Goal: Information Seeking & Learning: Learn about a topic

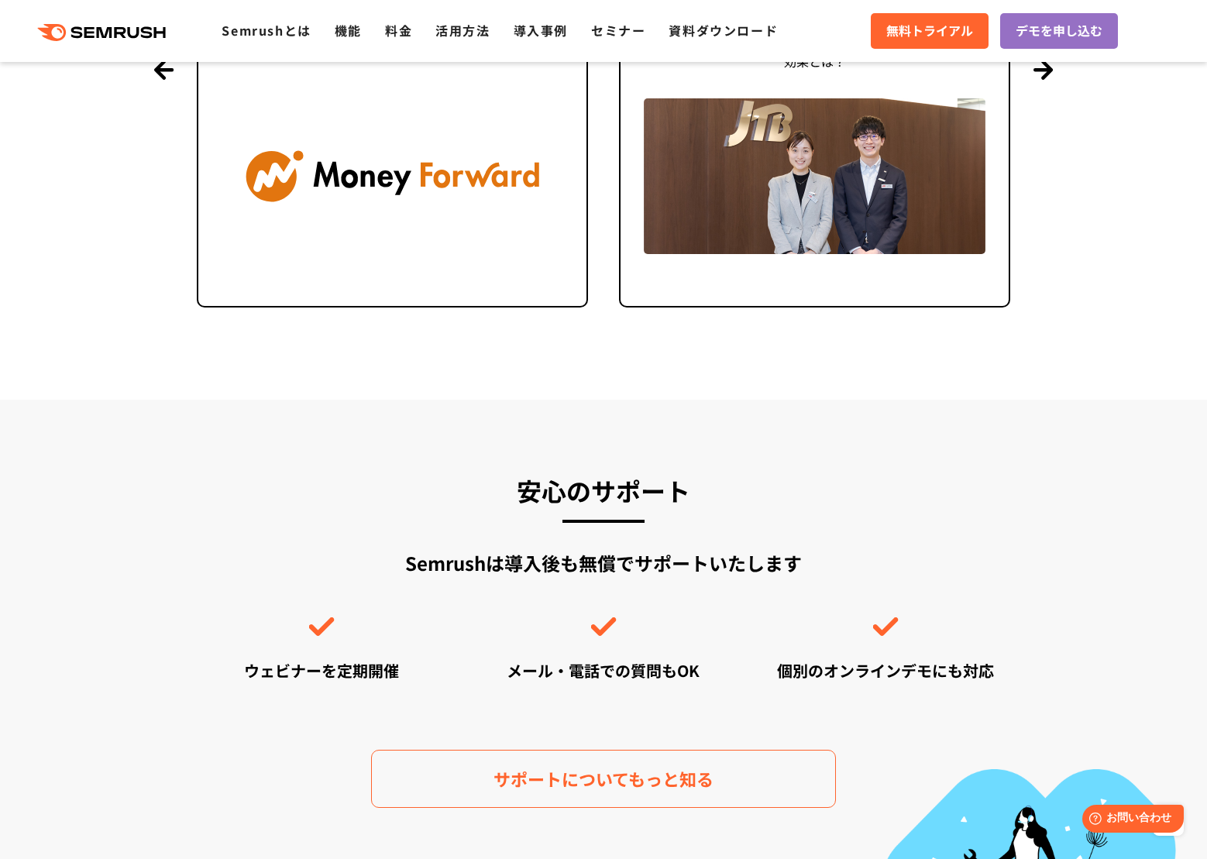
scroll to position [5268, 0]
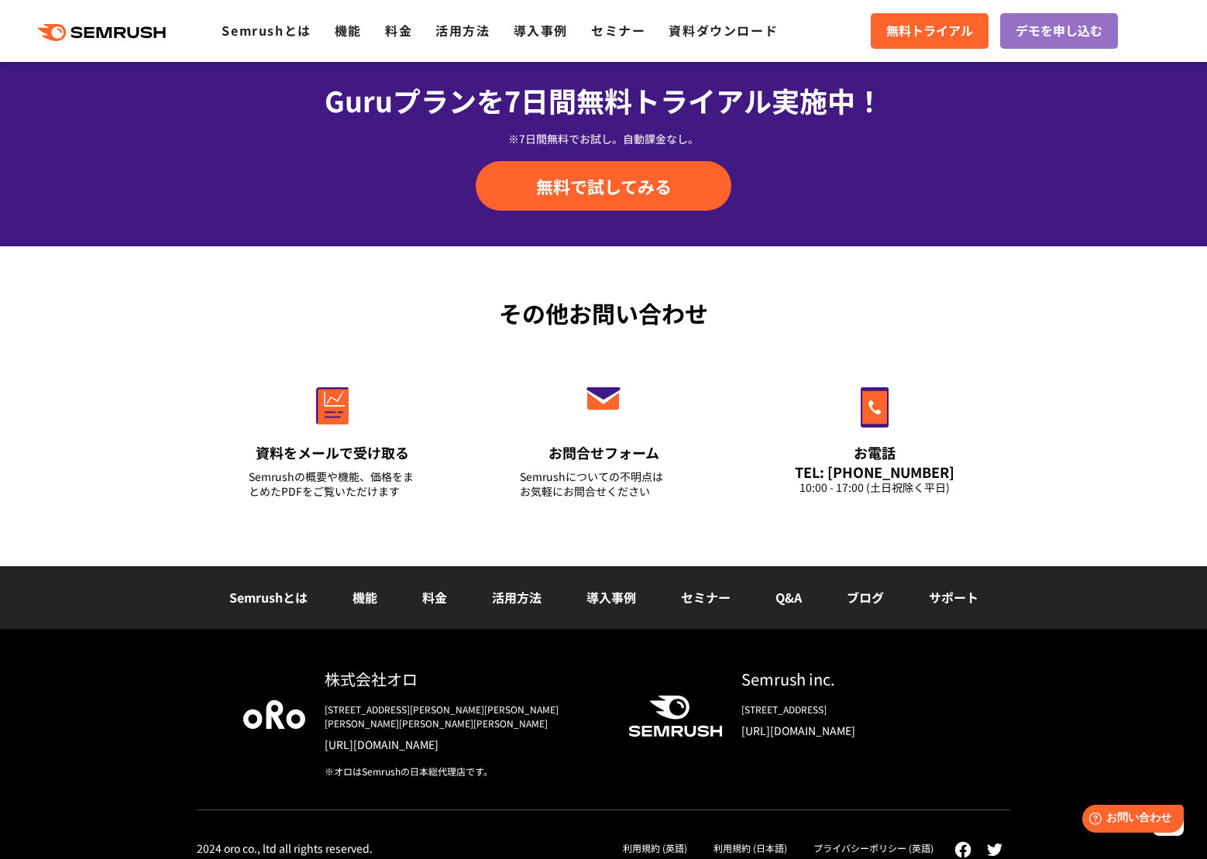
click at [490, 593] on li "活用方法" at bounding box center [517, 598] width 95 height 20
click at [521, 603] on link "活用方法" at bounding box center [517, 597] width 50 height 19
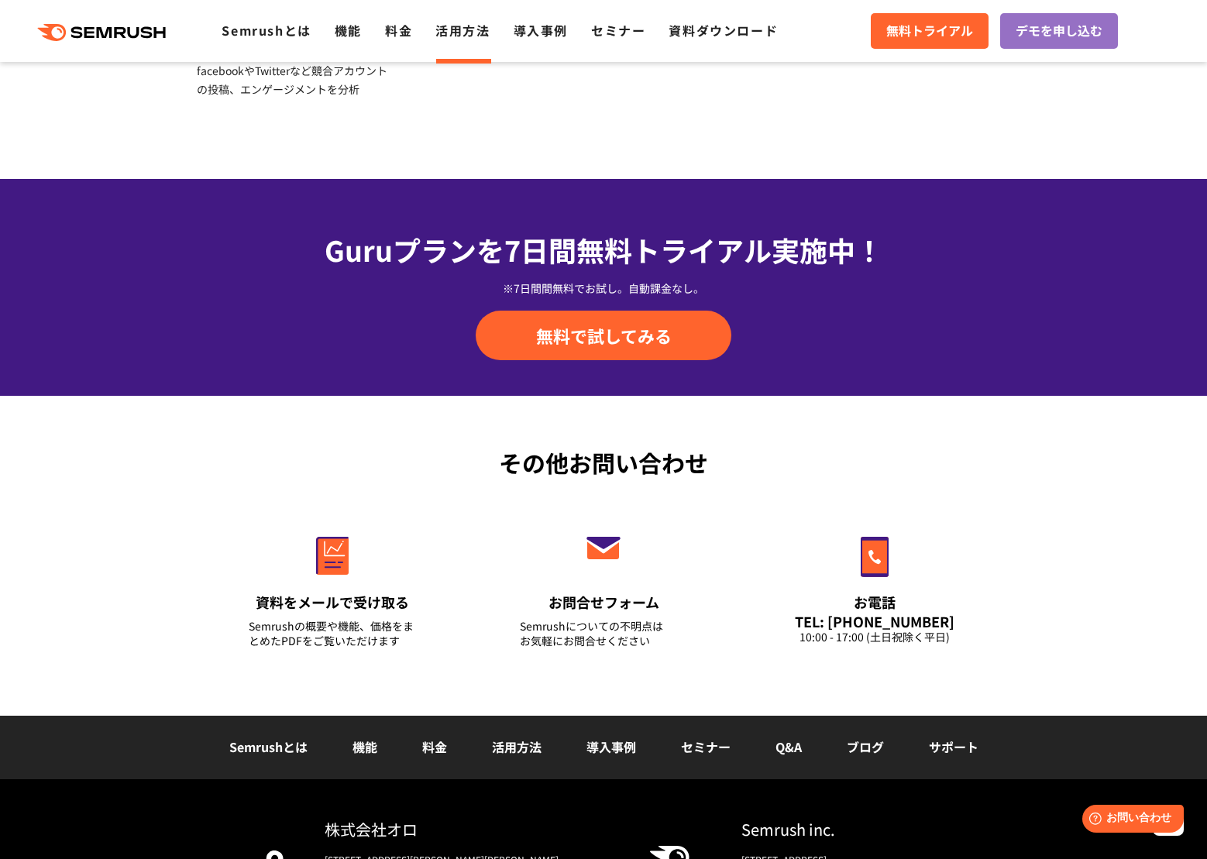
scroll to position [2052, 0]
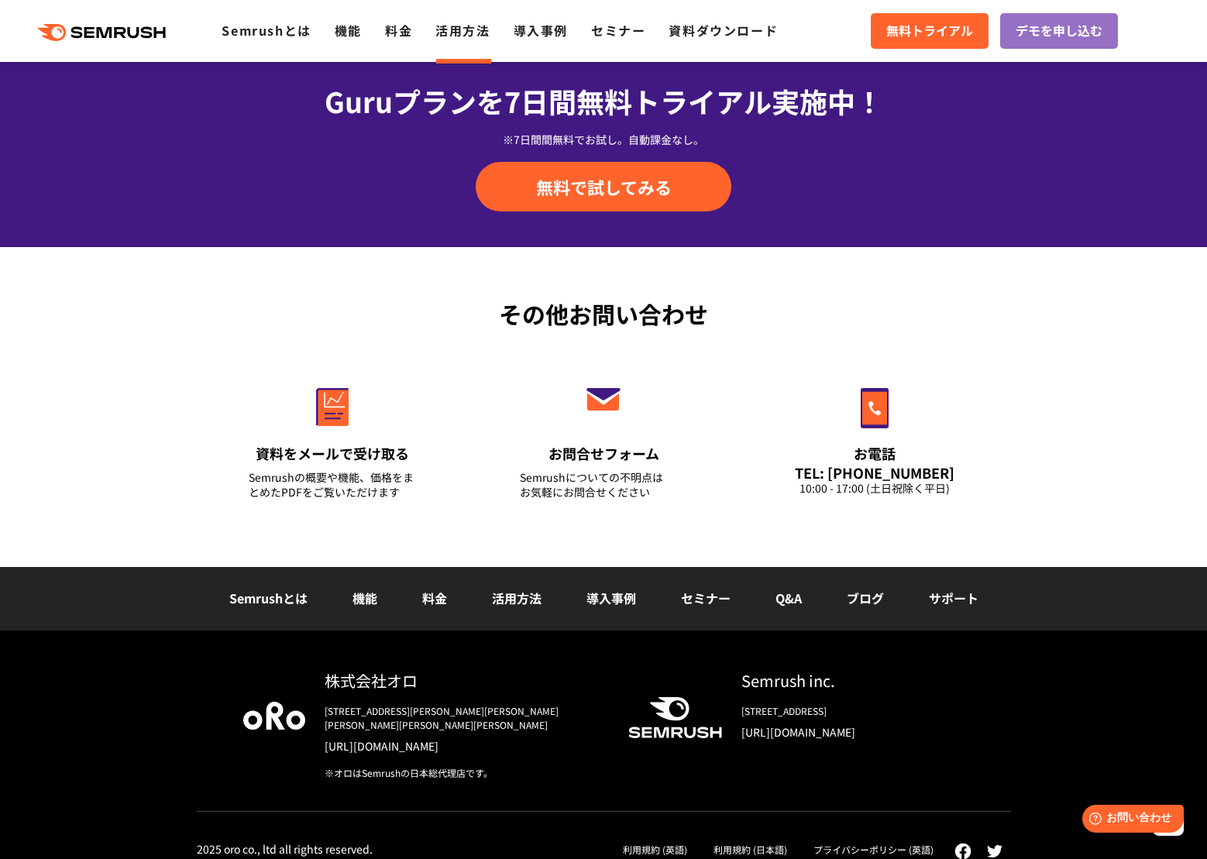
click at [366, 602] on link "機能" at bounding box center [365, 598] width 25 height 19
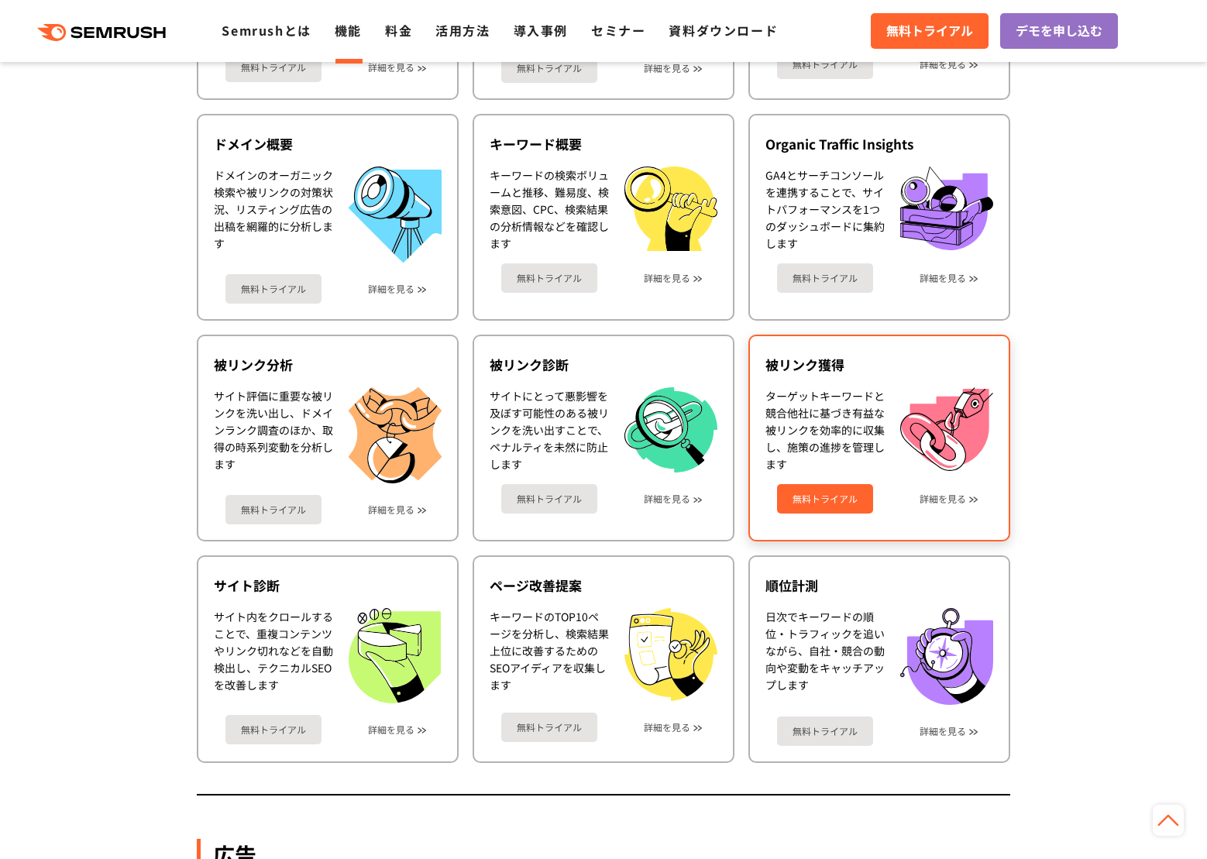
scroll to position [620, 0]
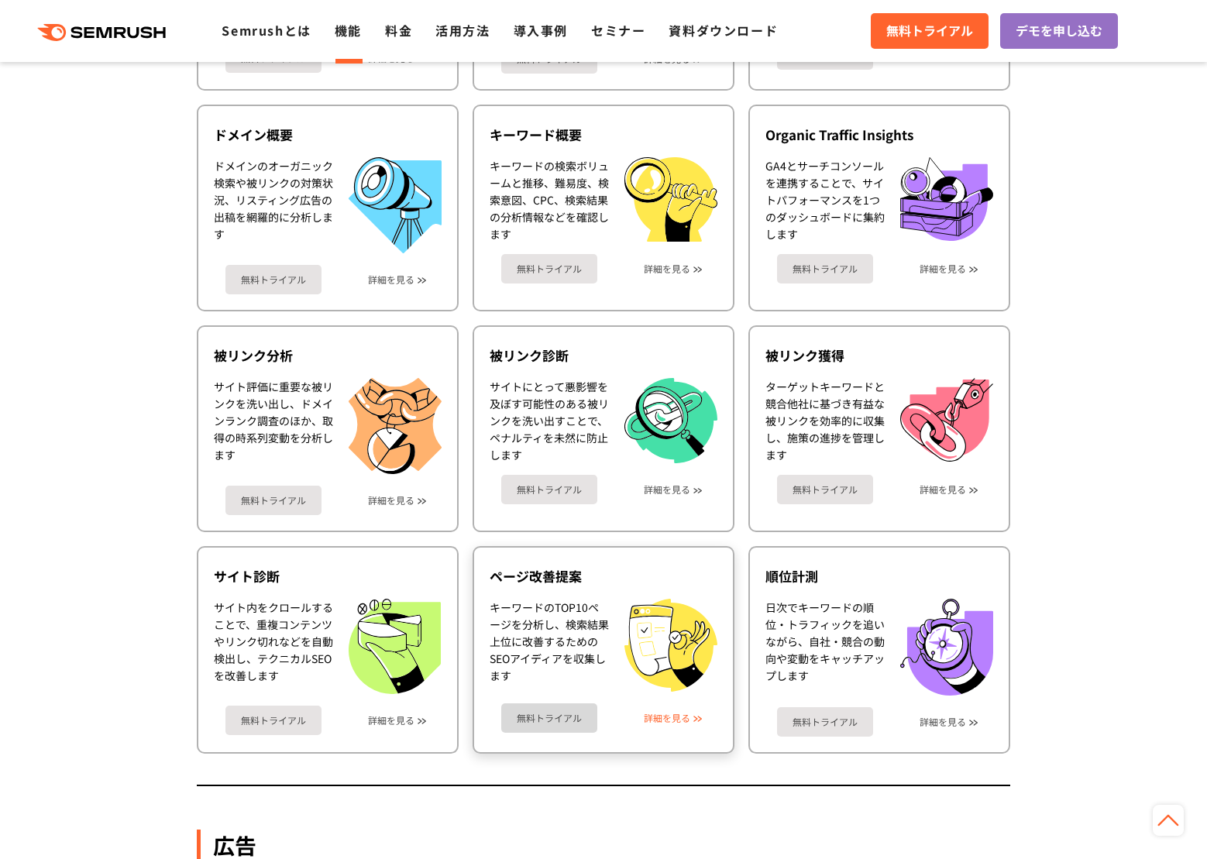
click at [663, 722] on link "詳細を見る" at bounding box center [667, 718] width 46 height 11
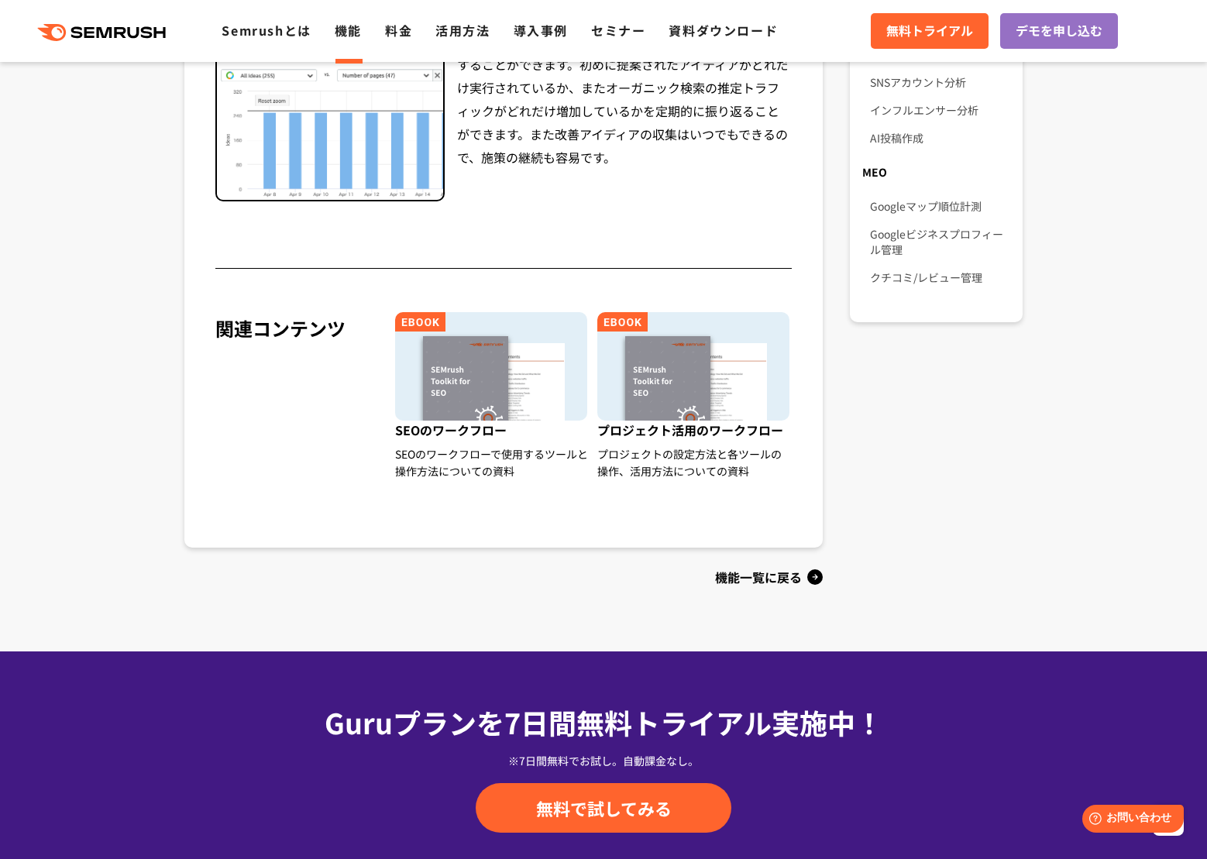
scroll to position [1846, 0]
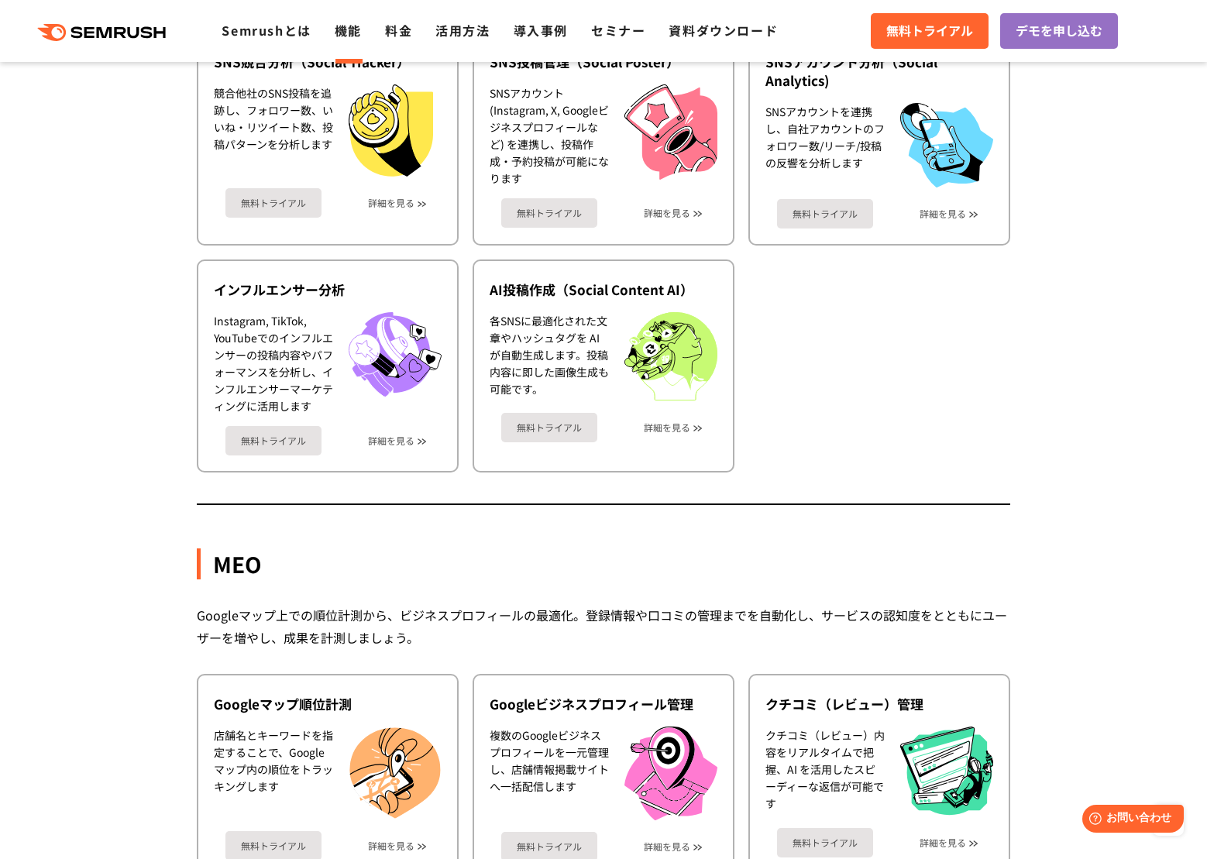
scroll to position [4183, 0]
